Goal: Navigation & Orientation: Understand site structure

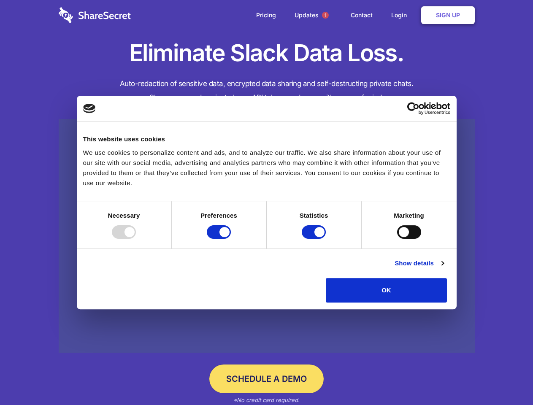
click at [136, 239] on div at bounding box center [124, 231] width 24 height 13
click at [231, 239] on input "Preferences" at bounding box center [219, 231] width 24 height 13
checkbox input "false"
click at [315, 239] on input "Statistics" at bounding box center [313, 231] width 24 height 13
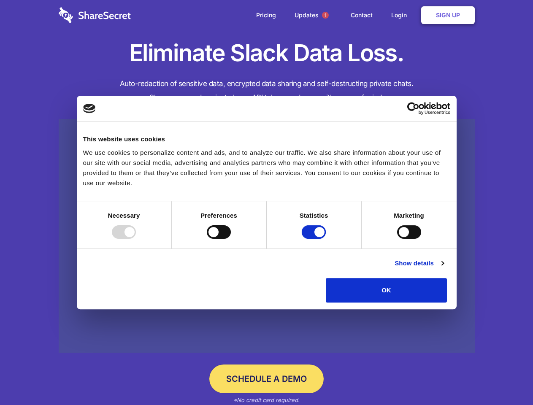
checkbox input "false"
click at [397, 239] on input "Marketing" at bounding box center [409, 231] width 24 height 13
checkbox input "true"
click at [443, 268] on link "Show details" at bounding box center [418, 263] width 49 height 10
